Goal: Information Seeking & Learning: Learn about a topic

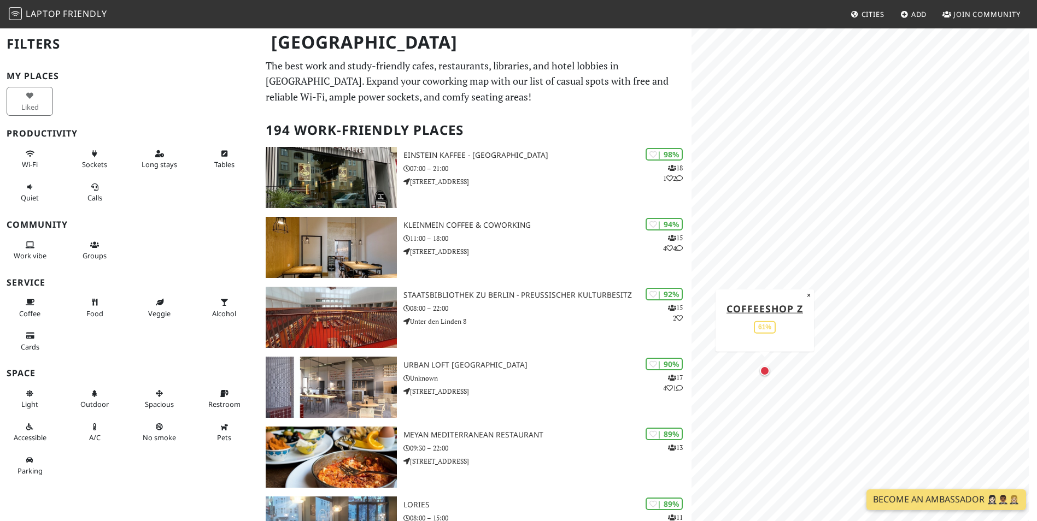
click at [763, 374] on div "Map marker" at bounding box center [765, 371] width 10 height 10
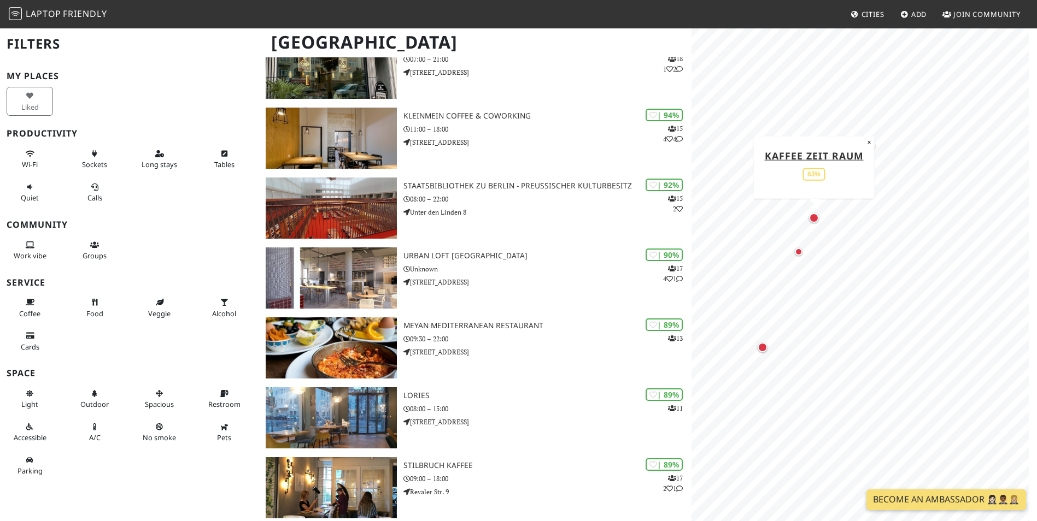
click at [818, 222] on div "Map marker" at bounding box center [813, 218] width 14 height 14
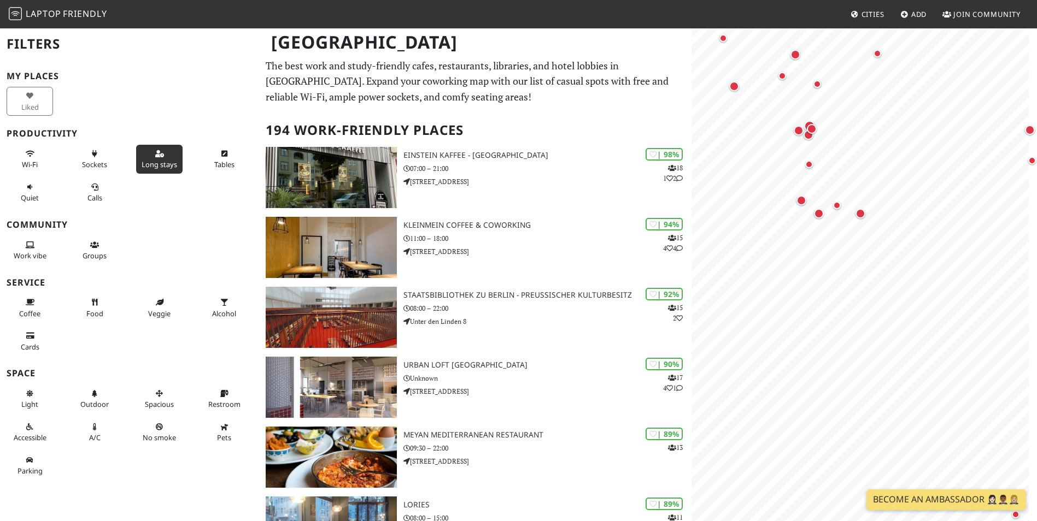
click at [165, 166] on span "Long stays" at bounding box center [160, 165] width 36 height 10
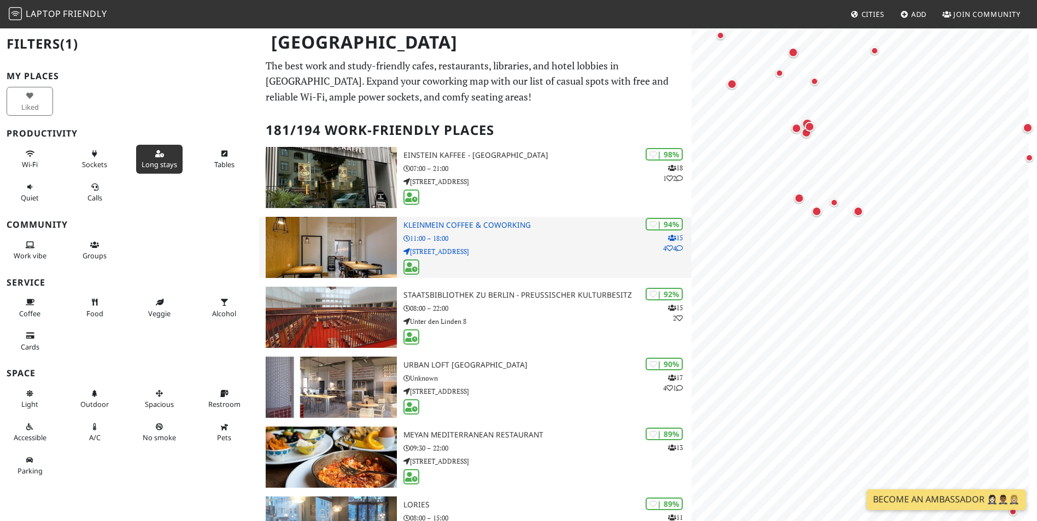
click at [514, 245] on div "| 94% 15 4 4 KleinMein Coffee & Coworking 11:00 – 18:00 Waldeyerstraße 9" at bounding box center [547, 247] width 288 height 61
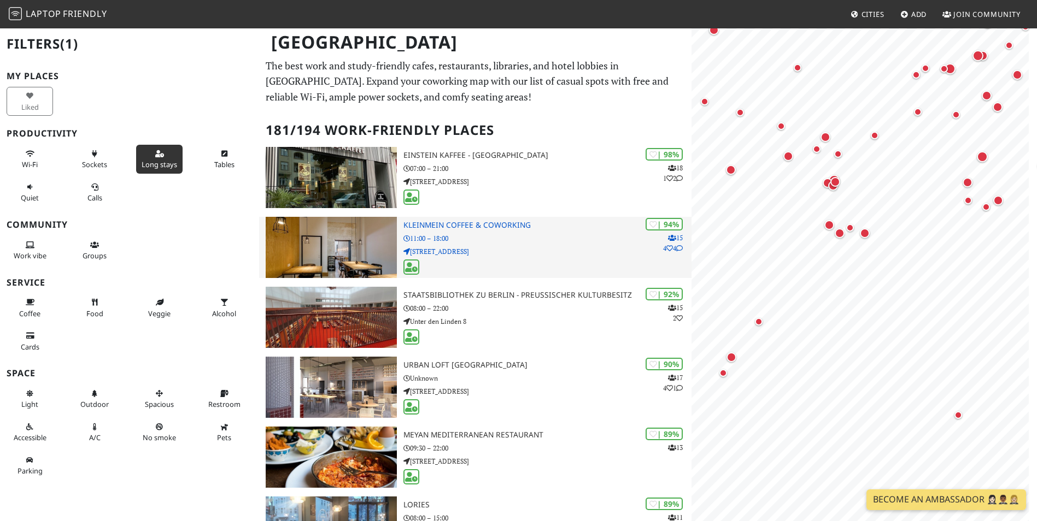
click at [432, 251] on p "Waldeyerstraße 9" at bounding box center [547, 251] width 288 height 10
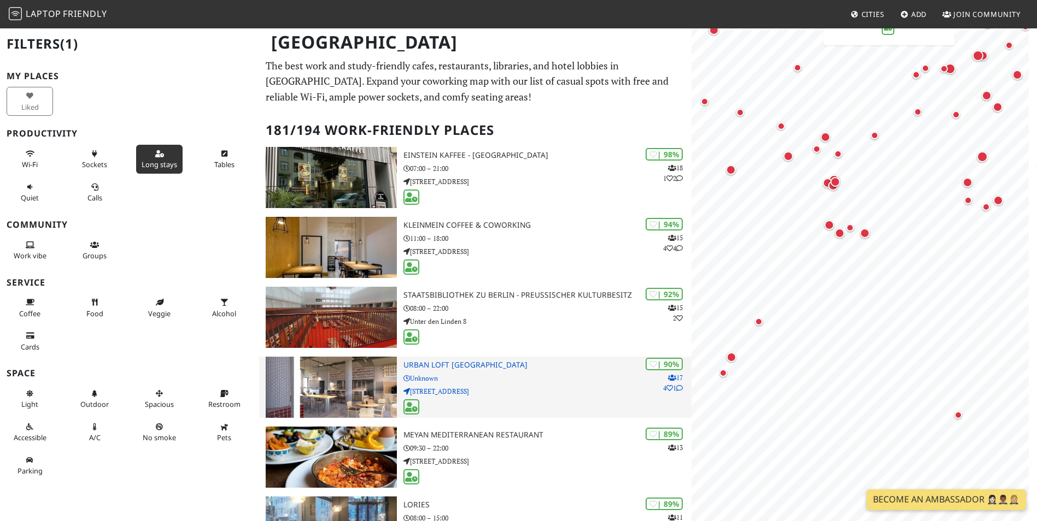
click at [496, 380] on p "Unknown" at bounding box center [547, 378] width 288 height 10
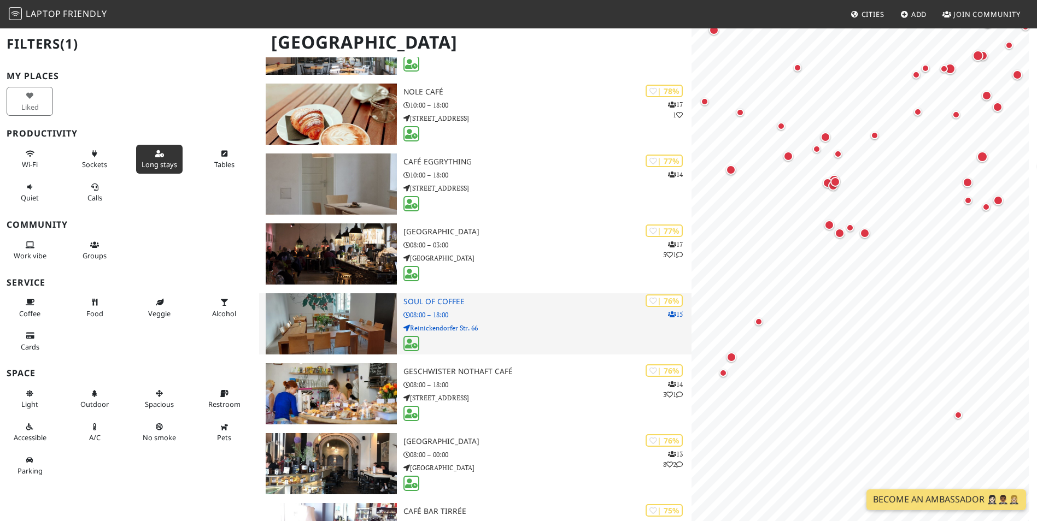
click at [526, 349] on div at bounding box center [547, 344] width 288 height 17
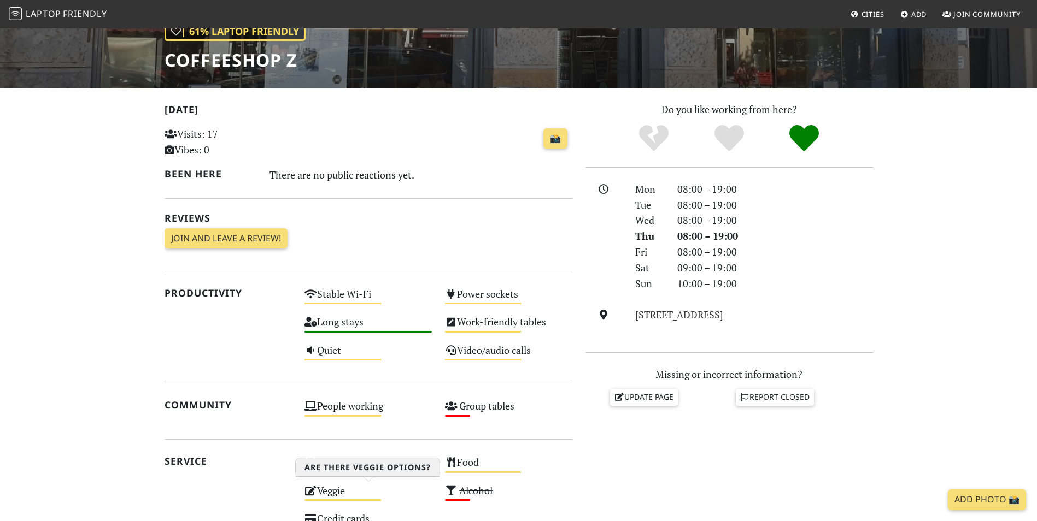
scroll to position [164, 0]
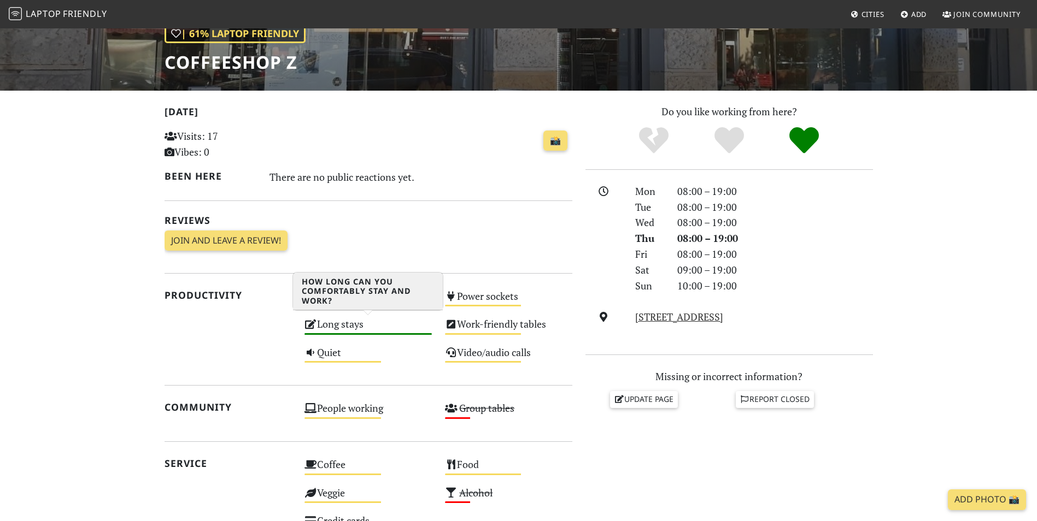
click at [390, 331] on div "Long stays High" at bounding box center [368, 329] width 140 height 28
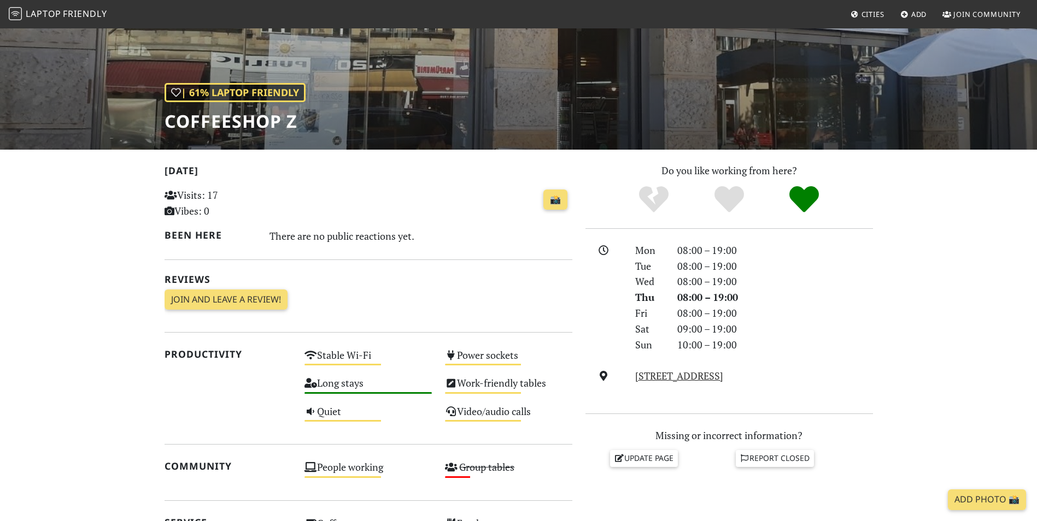
scroll to position [109, 0]
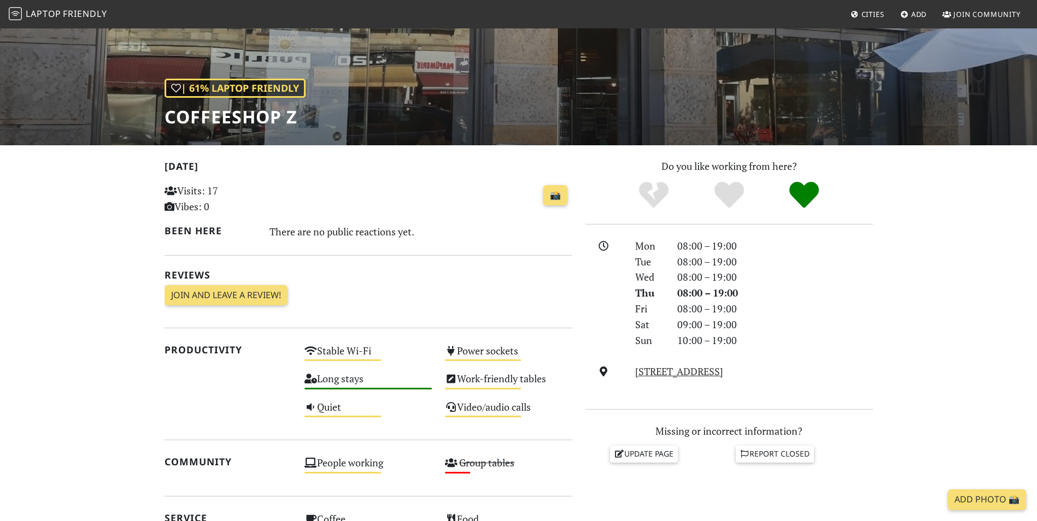
drag, startPoint x: 441, startPoint y: 208, endPoint x: 441, endPoint y: 202, distance: 5.5
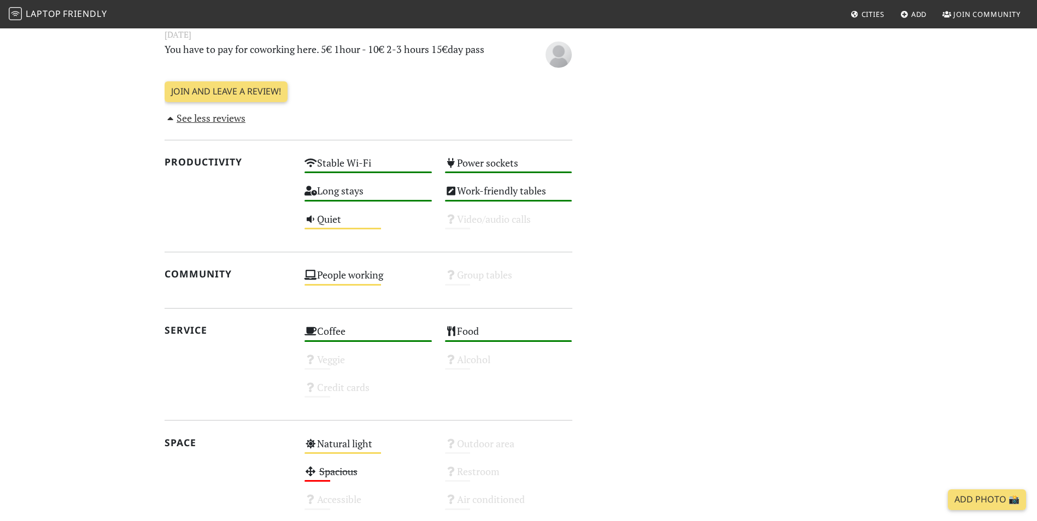
scroll to position [869, 0]
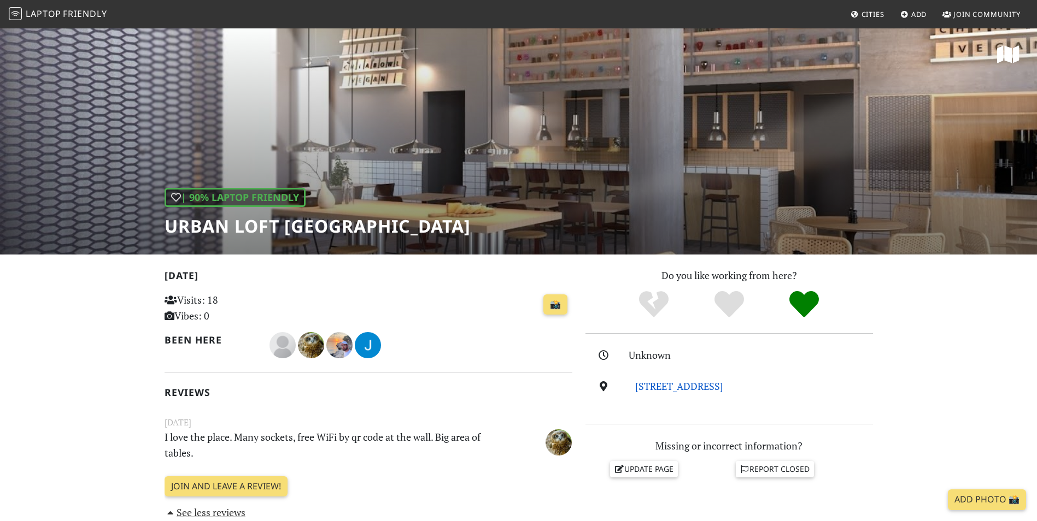
click at [708, 390] on link "Heidestraße 43, 10557, Berlin" at bounding box center [679, 386] width 88 height 13
click at [484, 270] on h2 "[DATE]" at bounding box center [368, 278] width 408 height 16
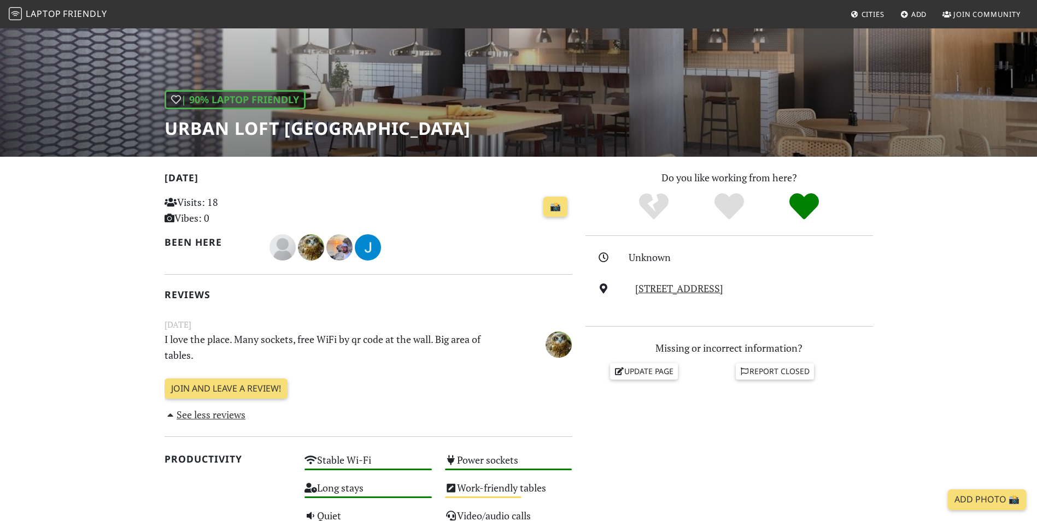
scroll to position [109, 0]
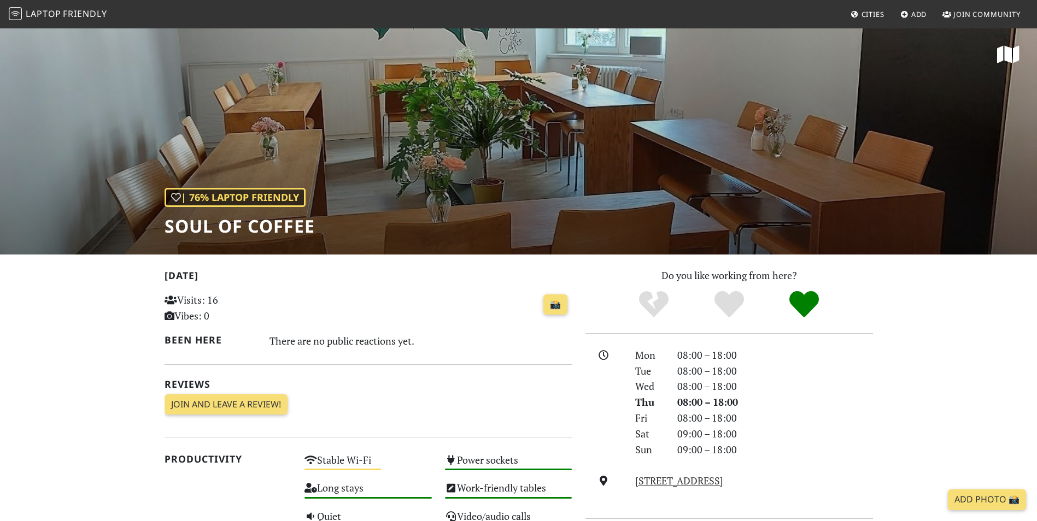
drag, startPoint x: 513, startPoint y: 356, endPoint x: 537, endPoint y: 348, distance: 24.7
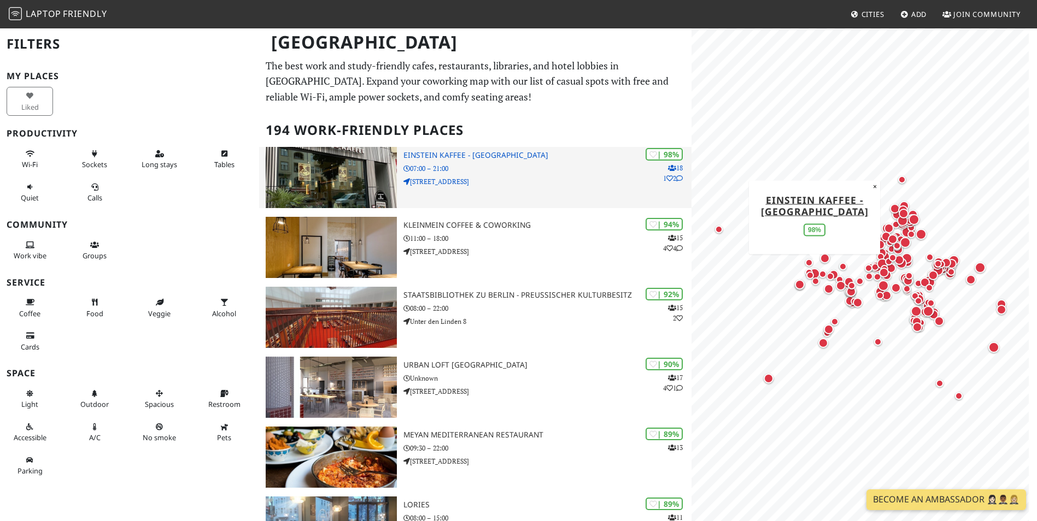
click at [526, 168] on p "07:00 – 21:00" at bounding box center [547, 168] width 288 height 10
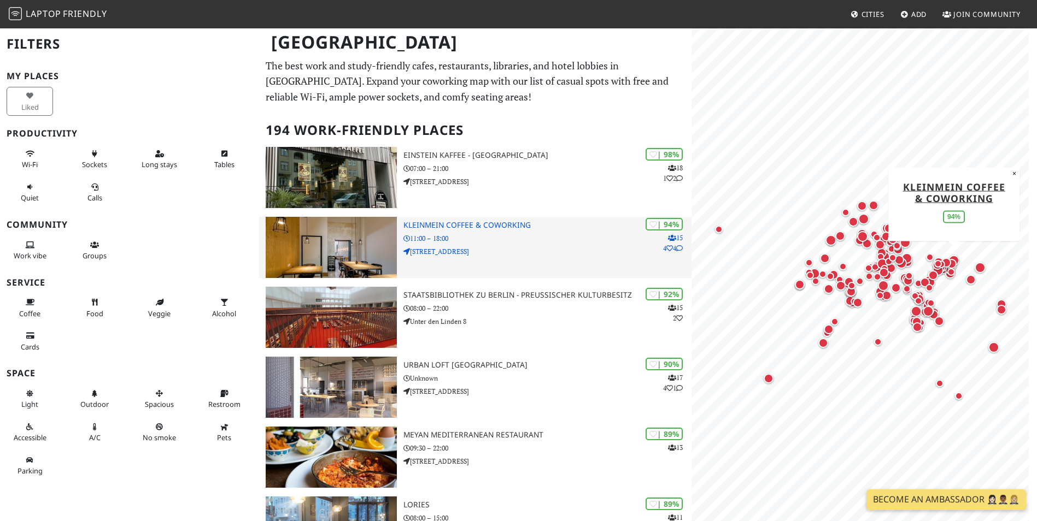
click at [503, 238] on p "11:00 – 18:00" at bounding box center [547, 238] width 288 height 10
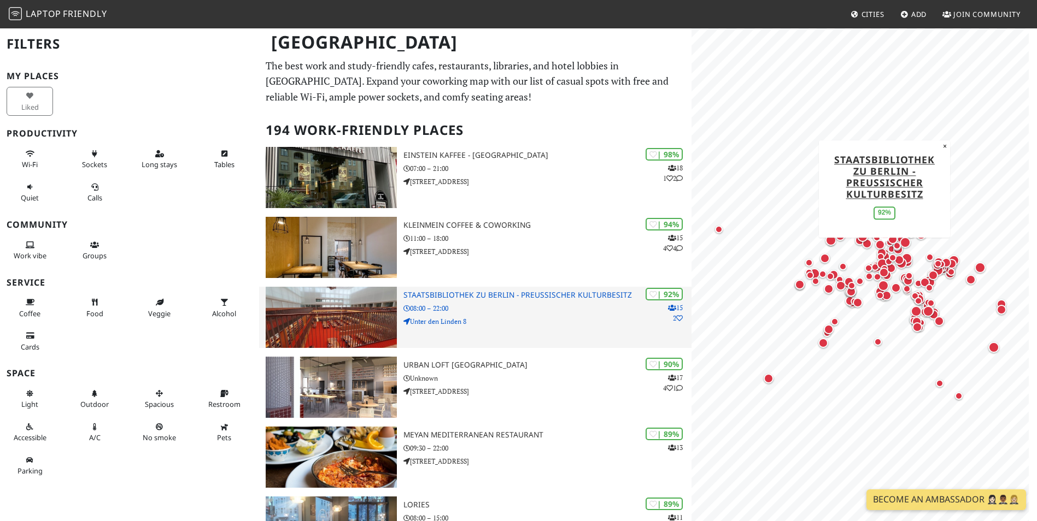
click at [509, 300] on div "| 92% 15 2 Staatsbibliothek zu Berlin - Preußischer Kulturbesitz 08:00 – 22:00 …" at bounding box center [547, 317] width 288 height 61
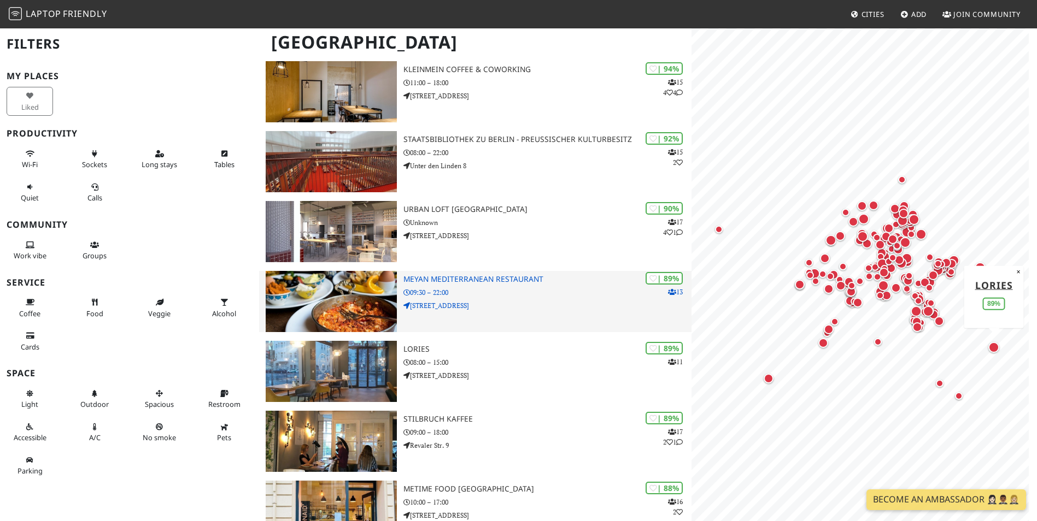
scroll to position [273, 0]
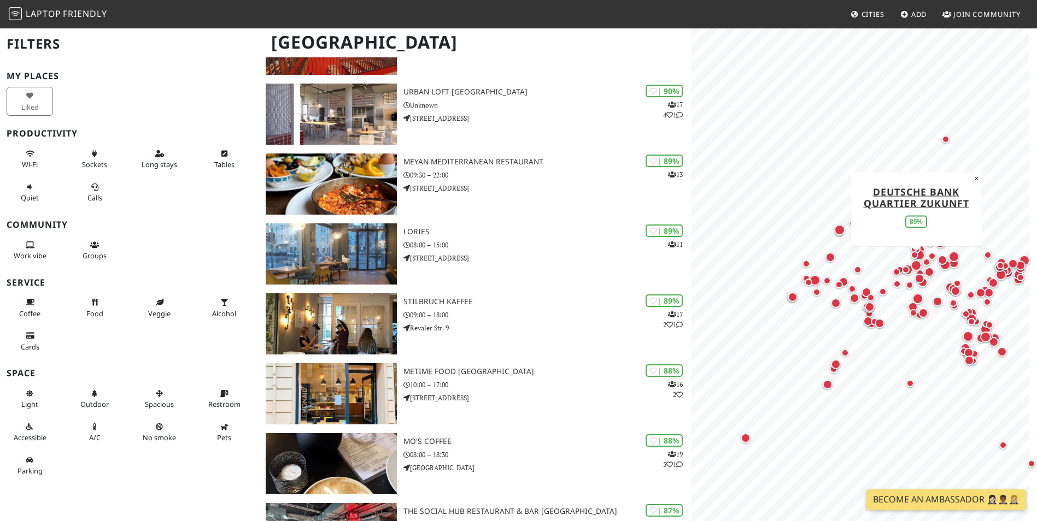
click at [913, 263] on div "Map marker" at bounding box center [915, 265] width 11 height 11
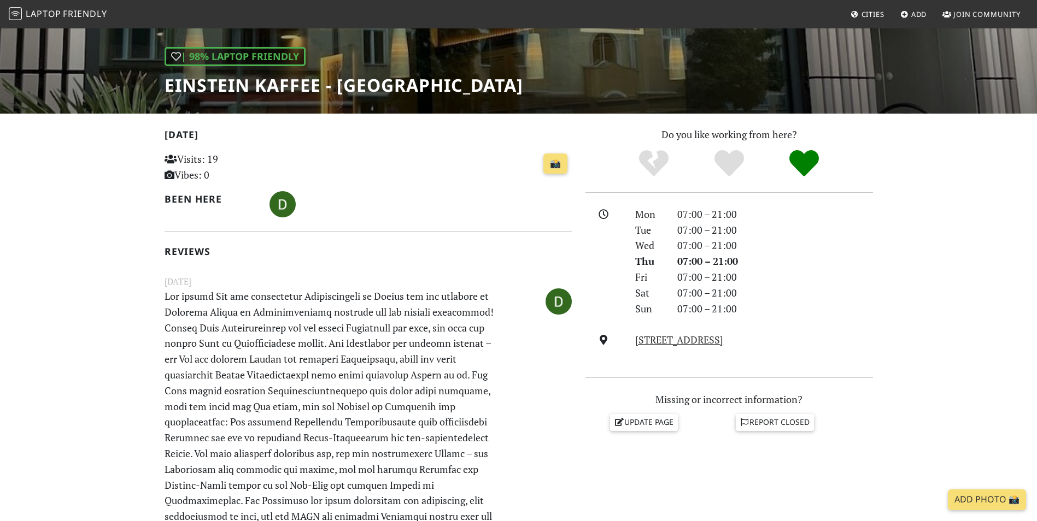
scroll to position [164, 0]
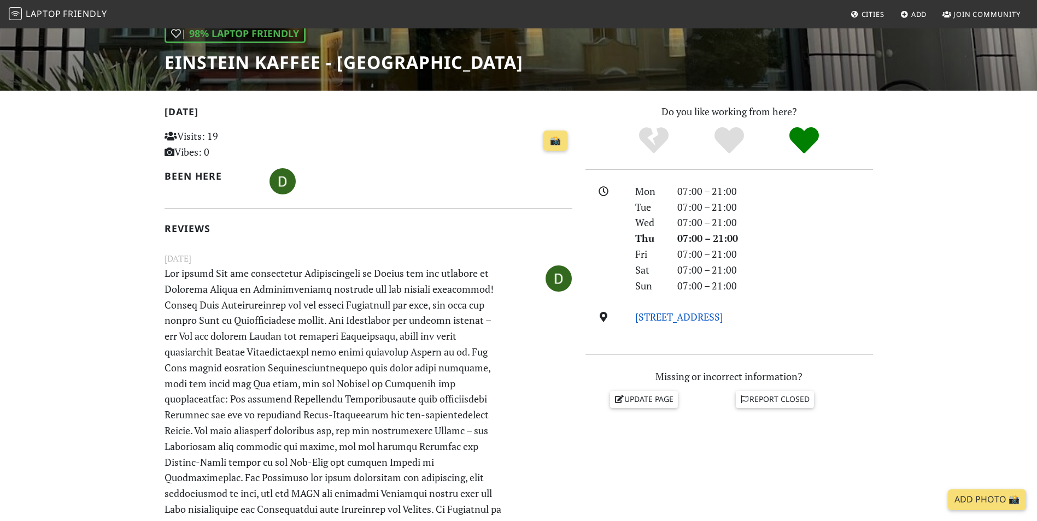
click at [679, 322] on link "[STREET_ADDRESS]" at bounding box center [679, 316] width 88 height 13
click at [421, 253] on small "[DATE]" at bounding box center [368, 259] width 421 height 14
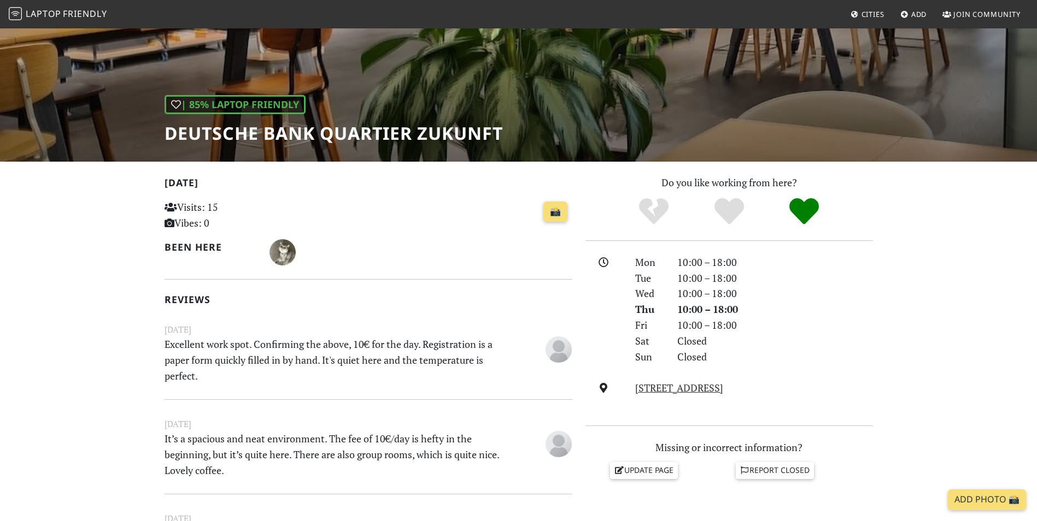
scroll to position [109, 0]
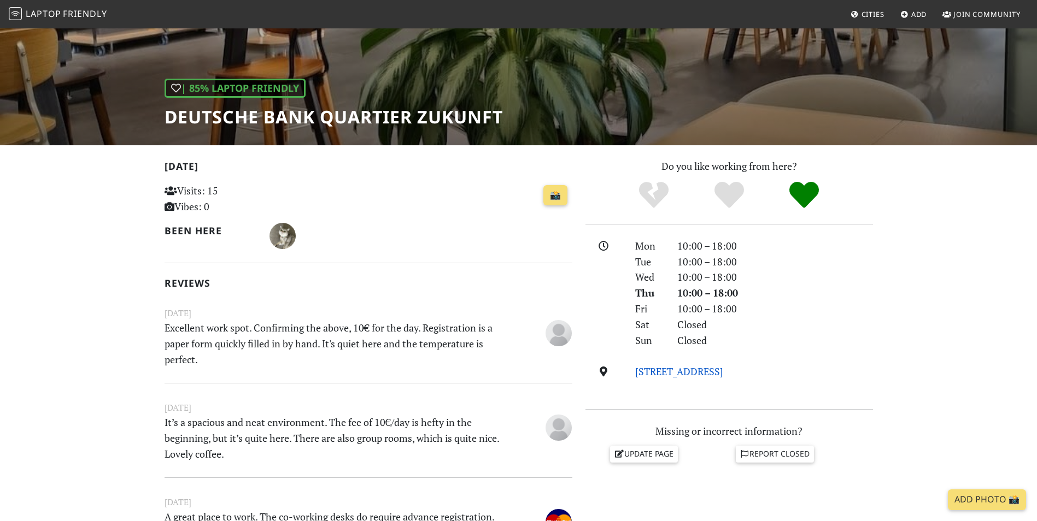
click at [658, 374] on link "[STREET_ADDRESS]" at bounding box center [679, 371] width 88 height 13
